Goal: Task Accomplishment & Management: Manage account settings

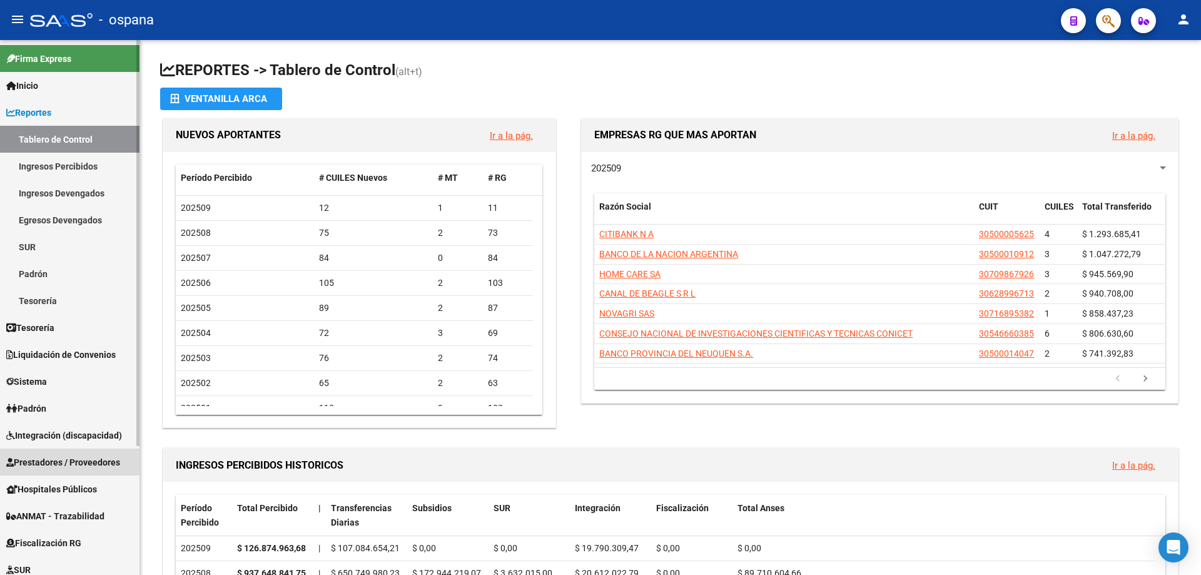
click at [55, 455] on span "Prestadores / Proveedores" at bounding box center [63, 462] width 114 height 14
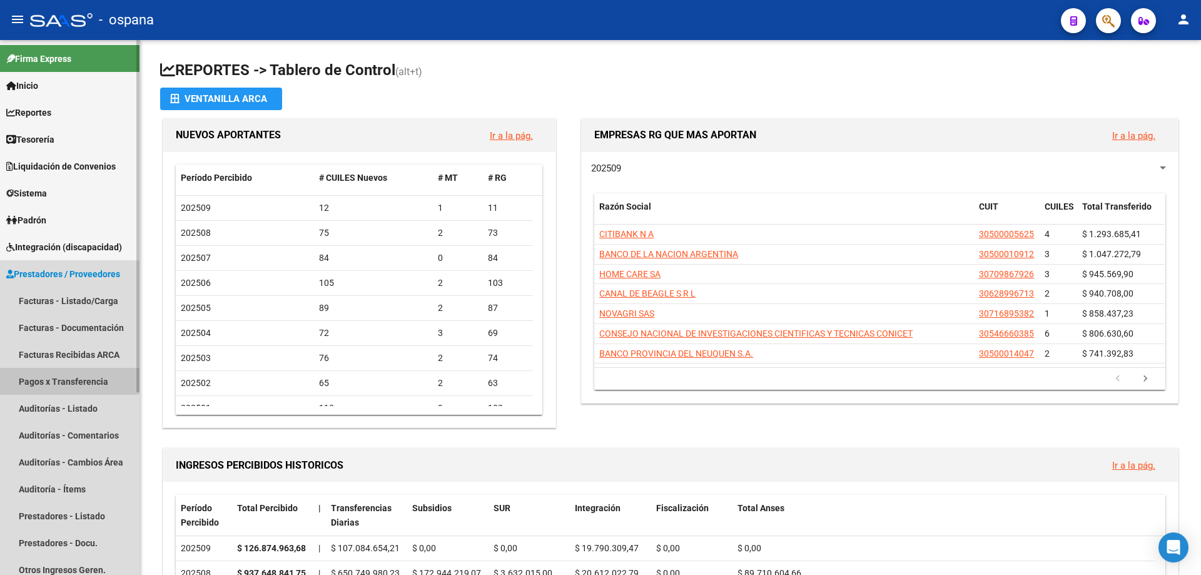
click at [66, 385] on link "Pagos x Transferencia" at bounding box center [70, 381] width 140 height 27
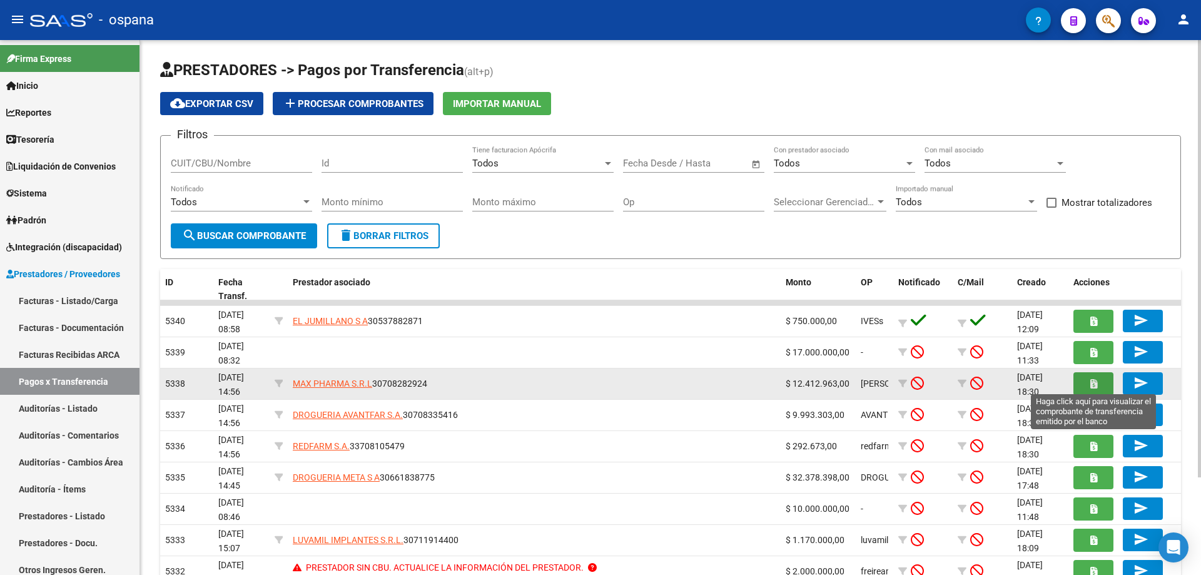
click at [1090, 385] on icon "button" at bounding box center [1093, 383] width 7 height 9
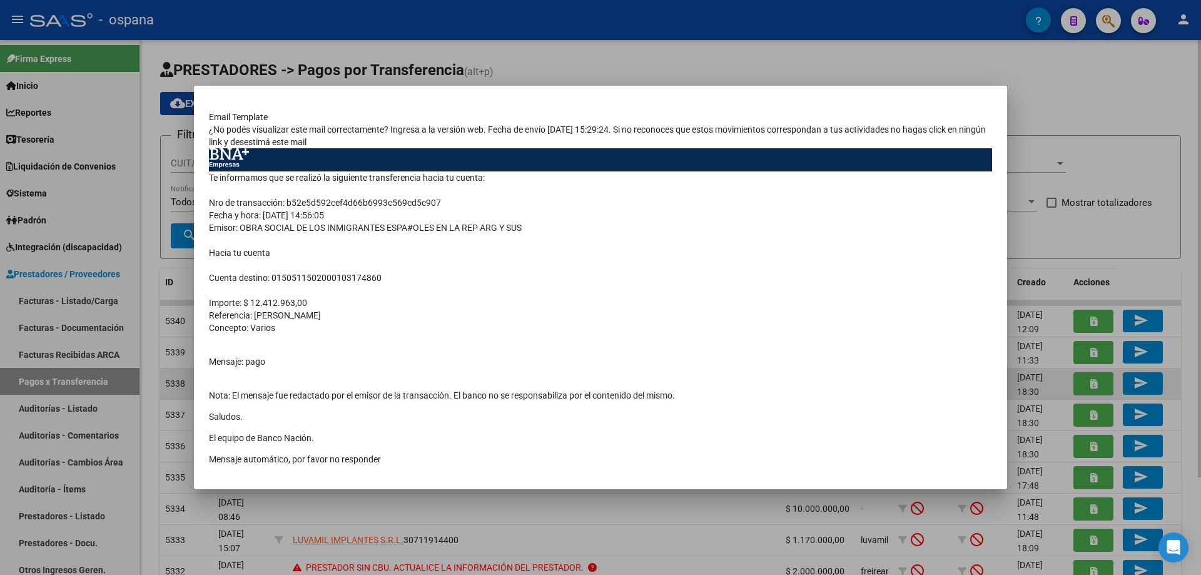
scroll to position [69, 0]
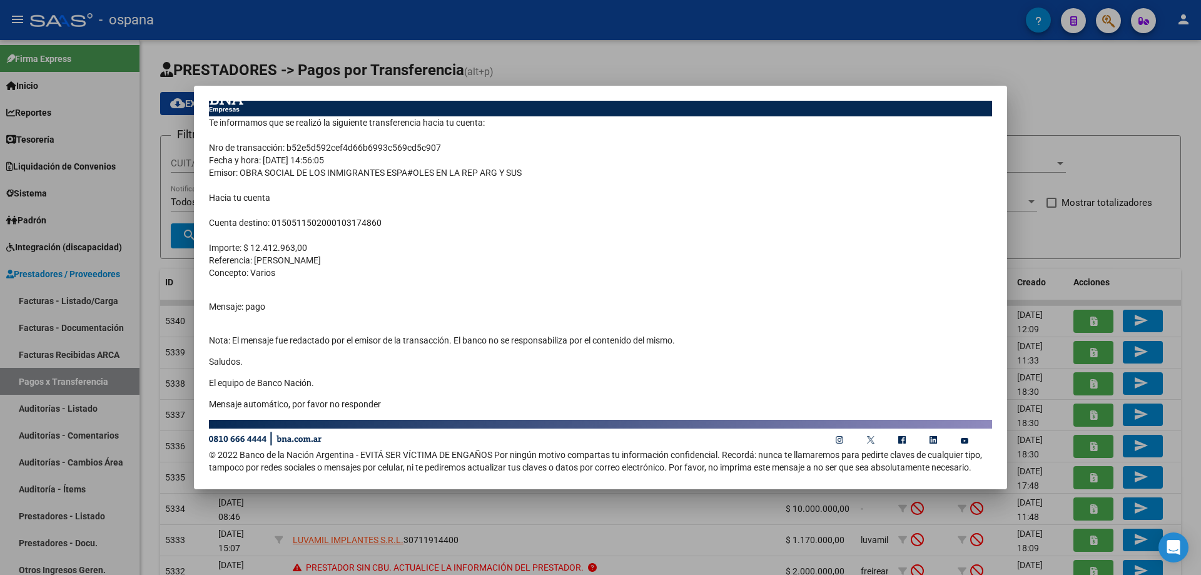
click at [838, 43] on div at bounding box center [600, 287] width 1201 height 575
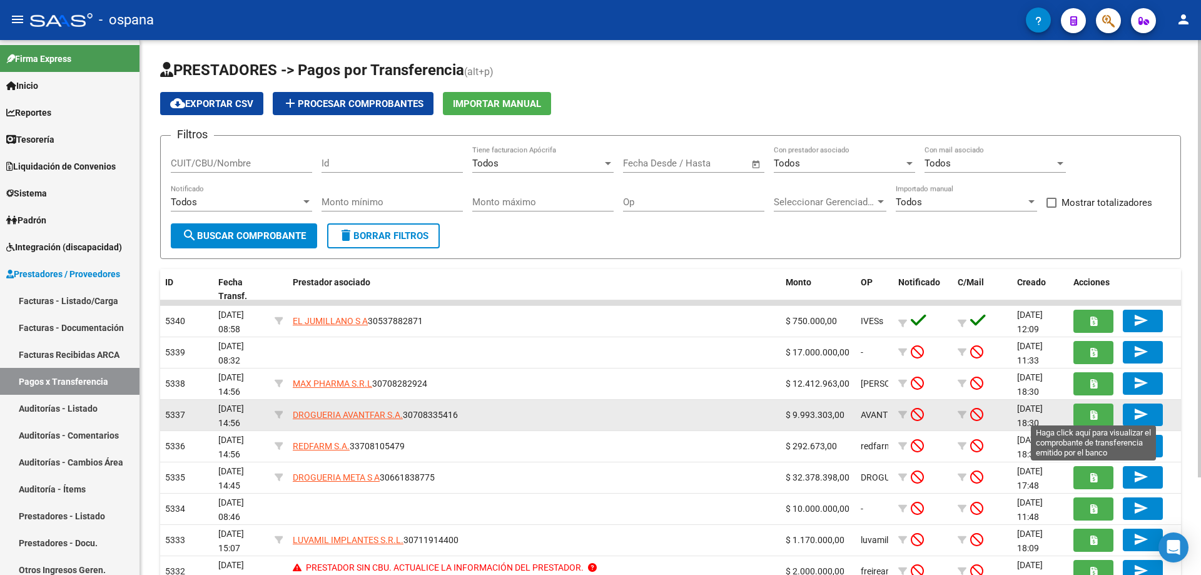
click at [1092, 419] on icon "button" at bounding box center [1093, 414] width 7 height 9
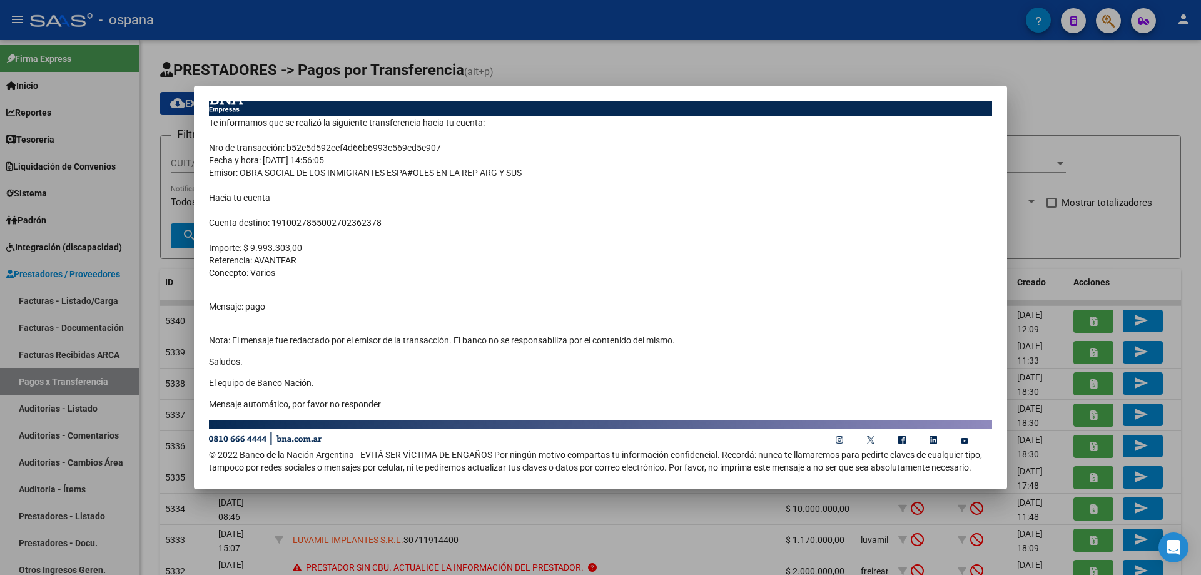
click at [831, 38] on div at bounding box center [600, 287] width 1201 height 575
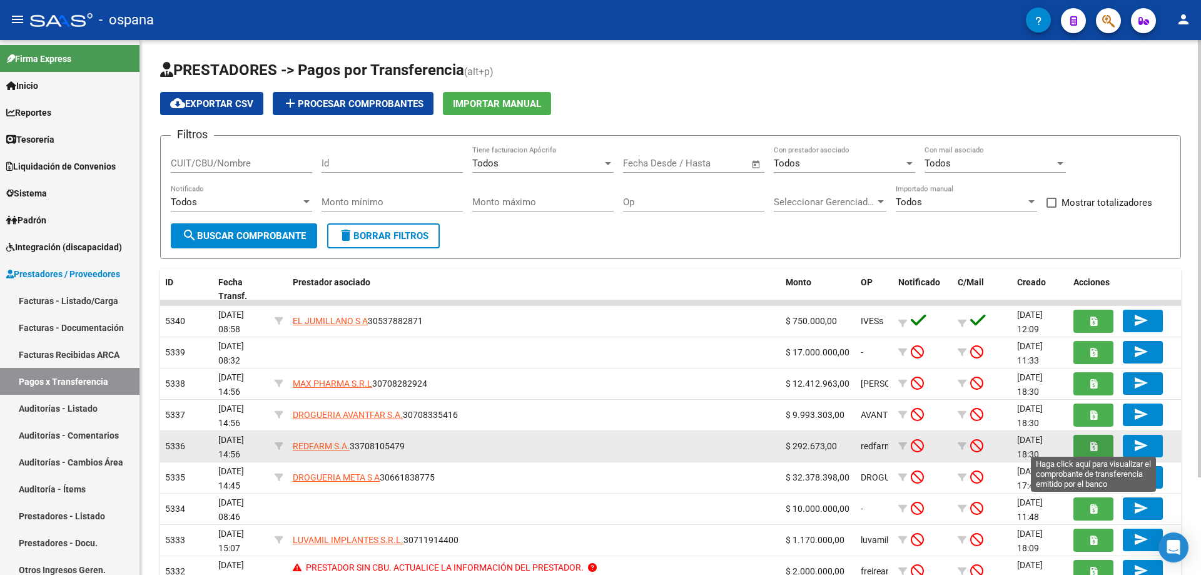
click at [1092, 447] on icon "button" at bounding box center [1093, 446] width 7 height 9
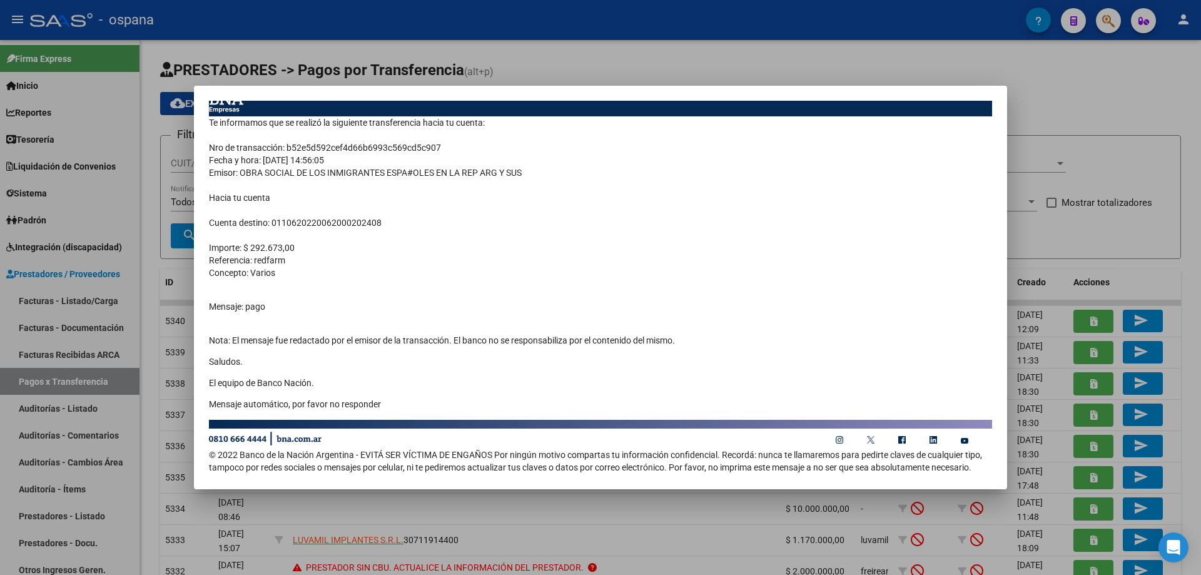
click at [857, 47] on div at bounding box center [600, 287] width 1201 height 575
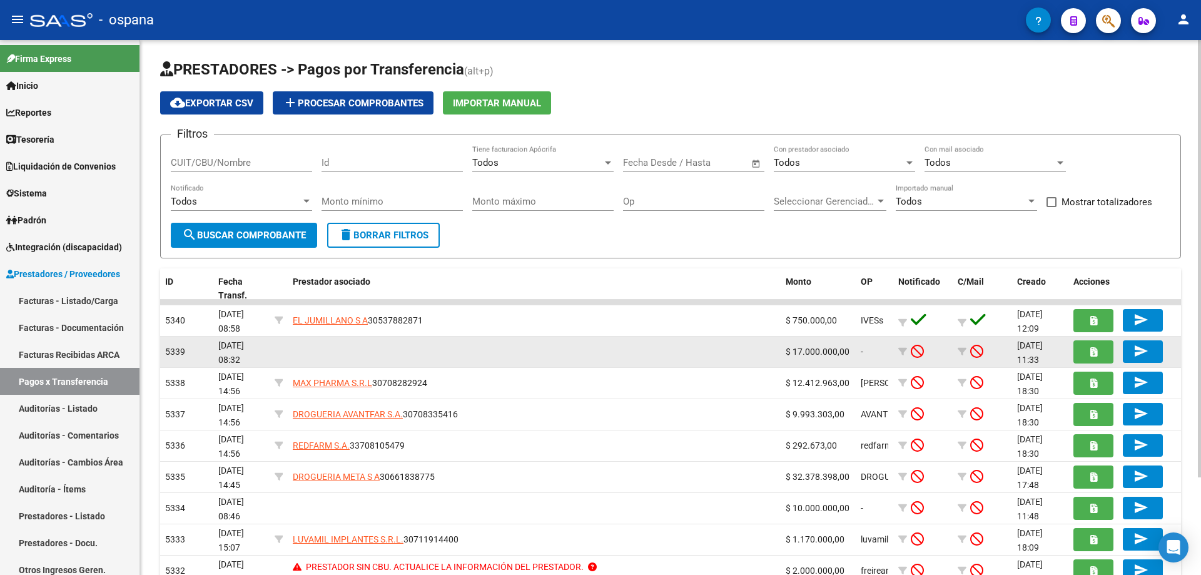
scroll to position [0, 0]
